Goal: Find specific fact

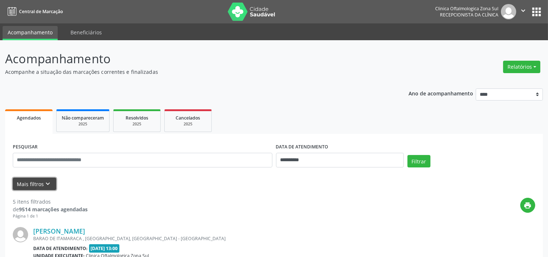
click at [50, 182] on icon "keyboard_arrow_down" at bounding box center [48, 184] width 8 height 8
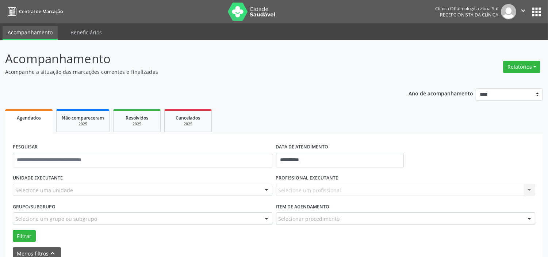
click at [76, 184] on div "Selecione uma unidade" at bounding box center [143, 190] width 260 height 12
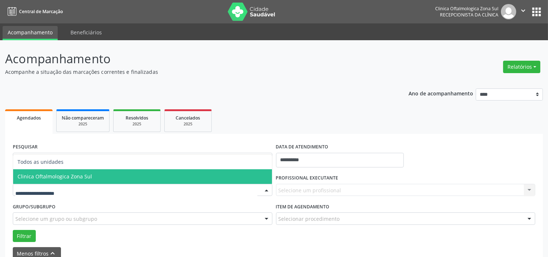
click at [83, 175] on span "Clinica Oftalmologica Zona Sul" at bounding box center [55, 176] width 75 height 7
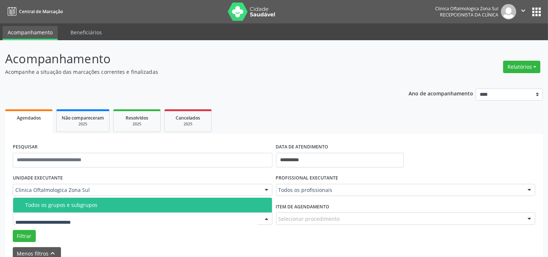
click at [81, 205] on div "Todos os grupos e subgrupos" at bounding box center [146, 205] width 243 height 6
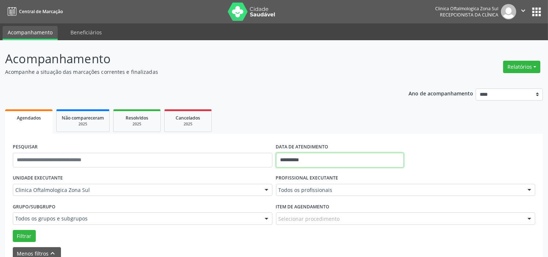
click at [323, 158] on input "**********" at bounding box center [340, 160] width 128 height 15
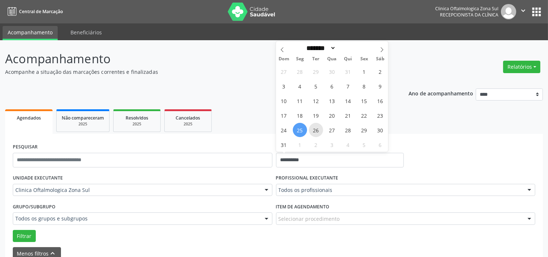
click at [316, 129] on span "26" at bounding box center [316, 130] width 14 height 14
type input "**********"
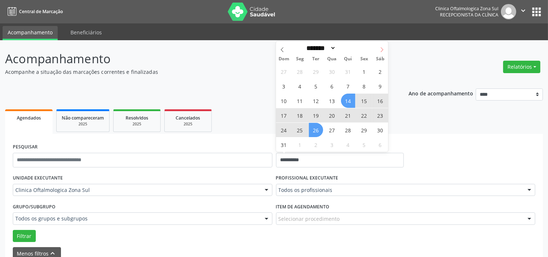
click at [381, 50] on icon at bounding box center [382, 49] width 5 height 5
select select "*"
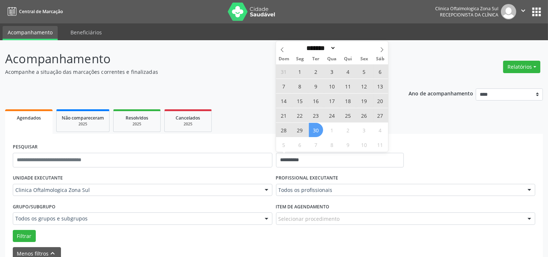
click at [319, 131] on span "30" at bounding box center [316, 130] width 14 height 14
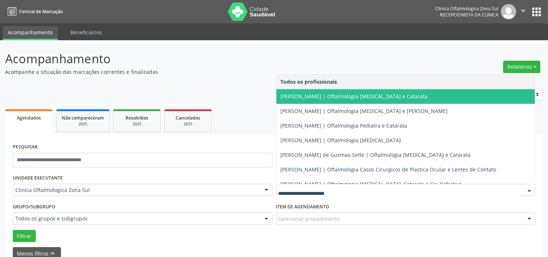
click at [328, 97] on span "[PERSON_NAME] | Oftalmologia [MEDICAL_DATA] e Catarata" at bounding box center [354, 96] width 147 height 7
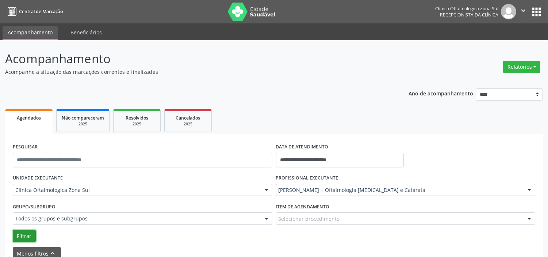
click at [17, 234] on button "Filtrar" at bounding box center [24, 236] width 23 height 12
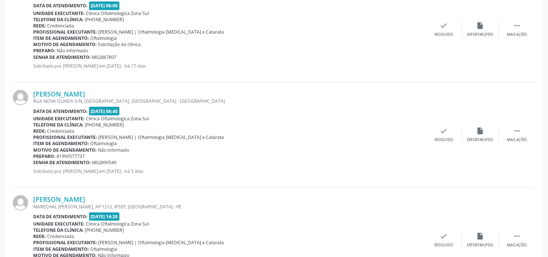
scroll to position [1320, 0]
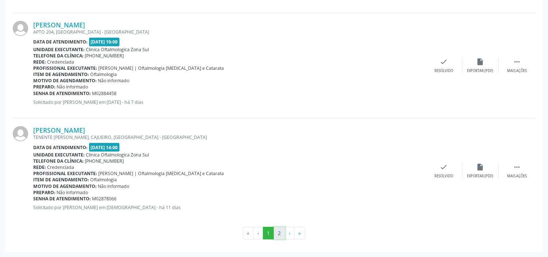
click at [275, 235] on button "2" at bounding box center [279, 233] width 11 height 12
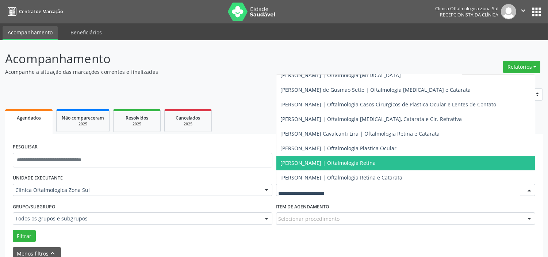
scroll to position [66, 0]
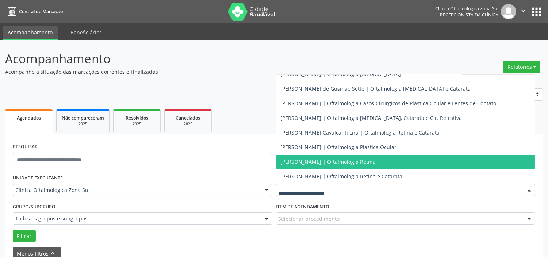
click at [305, 166] on span "[PERSON_NAME] | Oftalmologia Retina" at bounding box center [406, 162] width 259 height 15
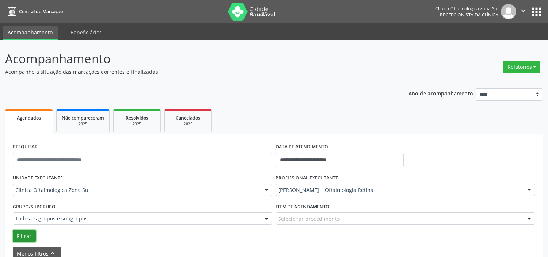
click at [26, 234] on button "Filtrar" at bounding box center [24, 236] width 23 height 12
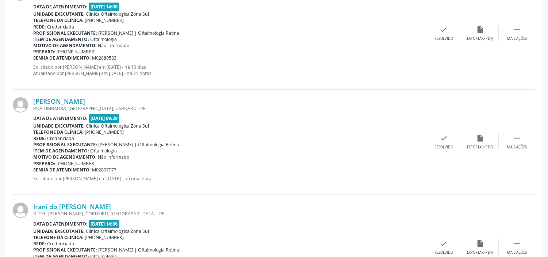
scroll to position [285, 0]
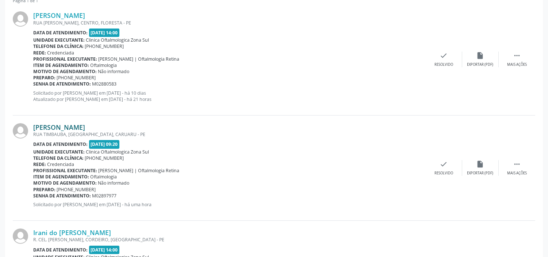
click at [81, 127] on link "[PERSON_NAME]" at bounding box center [59, 127] width 52 height 8
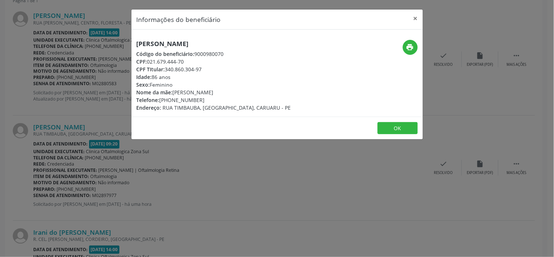
drag, startPoint x: 187, startPoint y: 60, endPoint x: 148, endPoint y: 61, distance: 39.8
click at [148, 61] on div "CPF: 021.679.444-70" at bounding box center [214, 62] width 155 height 8
copy div "021.679.444-70"
click at [159, 192] on div "Informações do beneficiário × [PERSON_NAME] Código do beneficiário: 9000980070 …" at bounding box center [277, 128] width 554 height 257
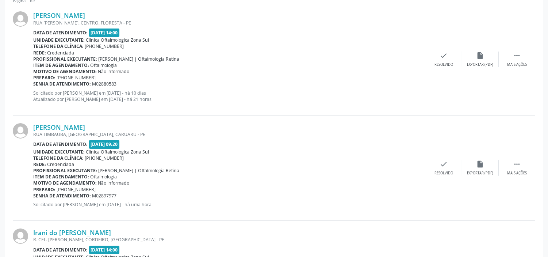
drag, startPoint x: 118, startPoint y: 194, endPoint x: 33, endPoint y: 194, distance: 84.4
click at [33, 194] on div "Senha de atendimento: M02897977" at bounding box center [229, 195] width 393 height 6
copy div "Senha de atendimento: M02897977"
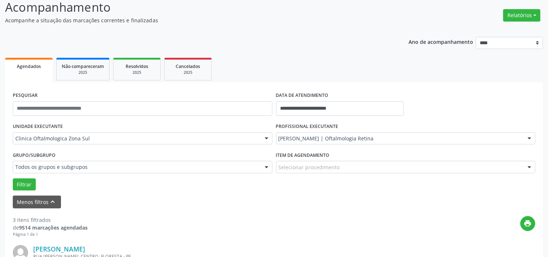
scroll to position [0, 0]
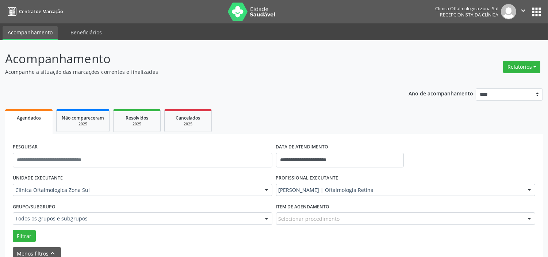
click at [527, 9] on icon "" at bounding box center [523, 11] width 8 height 8
click at [506, 45] on link "Sair" at bounding box center [505, 44] width 50 height 10
